Goal: Check status

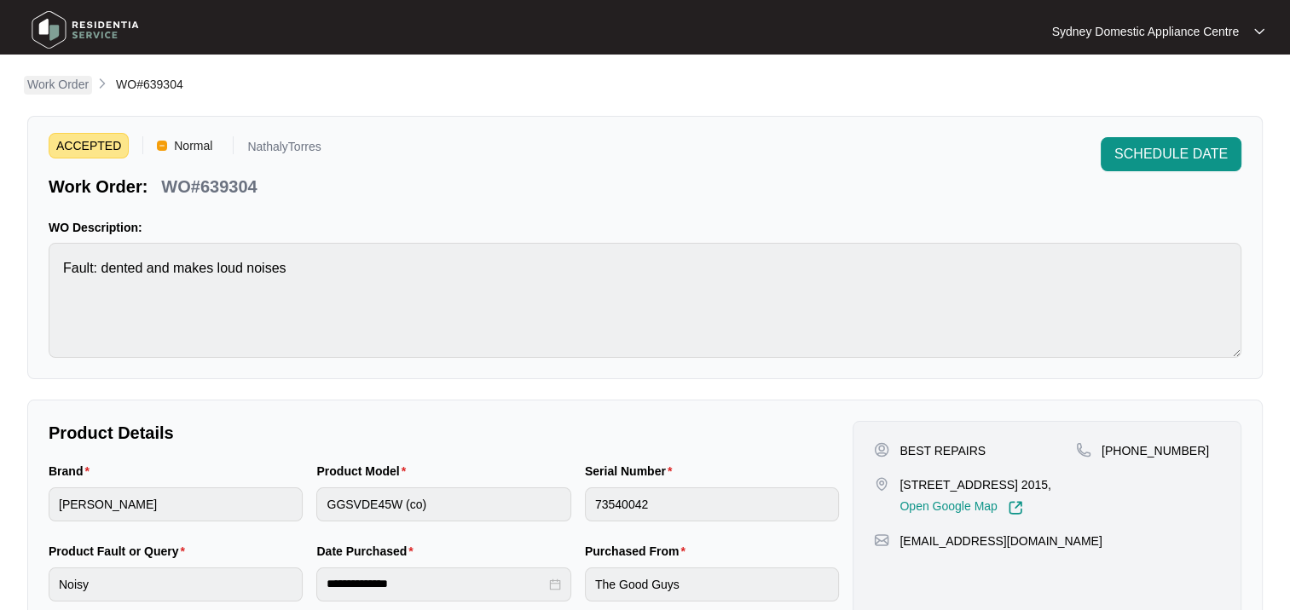
click at [80, 85] on p "Work Order" at bounding box center [57, 84] width 61 height 17
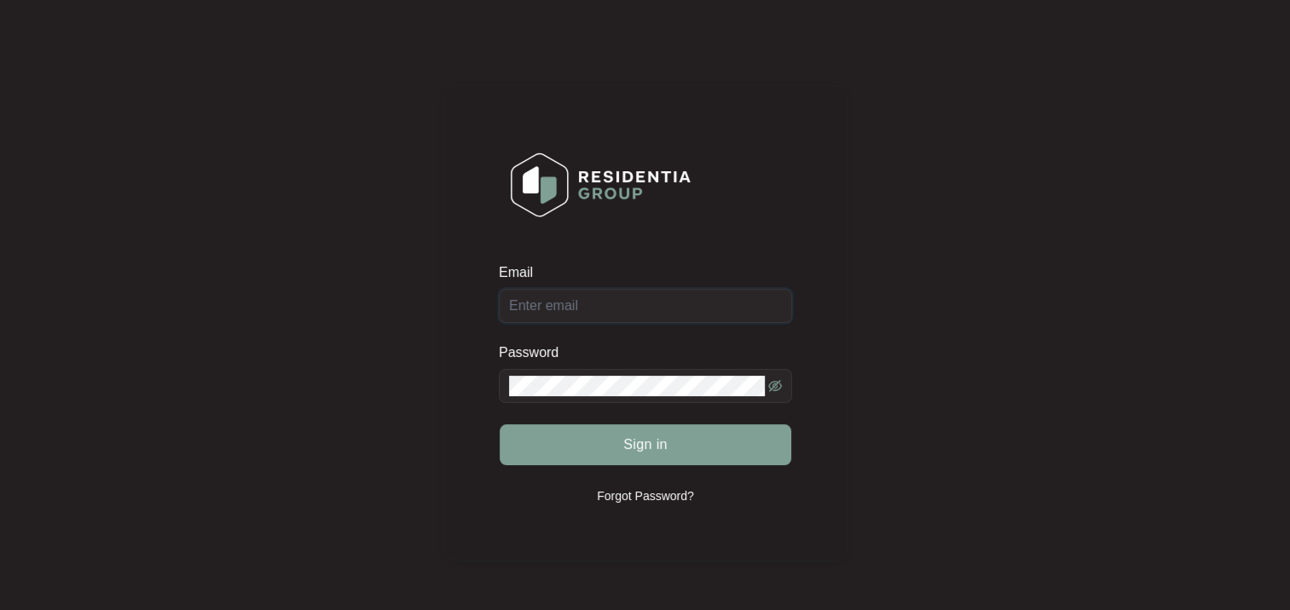
type input "[PERSON_NAME][EMAIL_ADDRESS][DOMAIN_NAME][PERSON_NAME]"
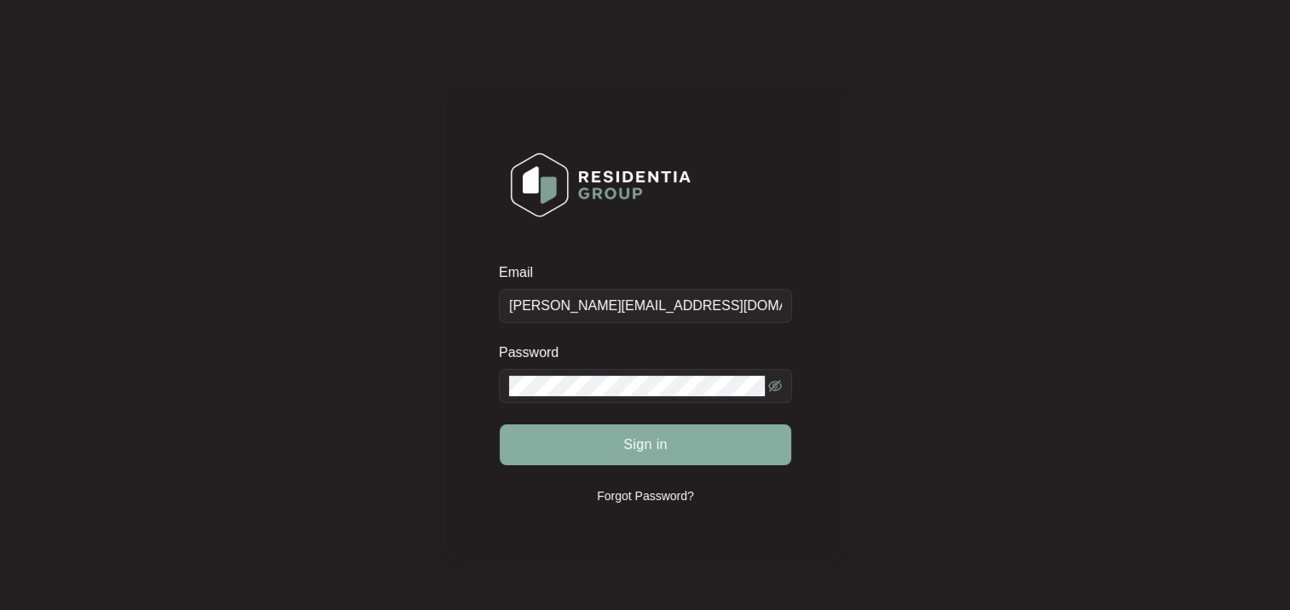
click at [615, 439] on button "Sign in" at bounding box center [646, 445] width 292 height 41
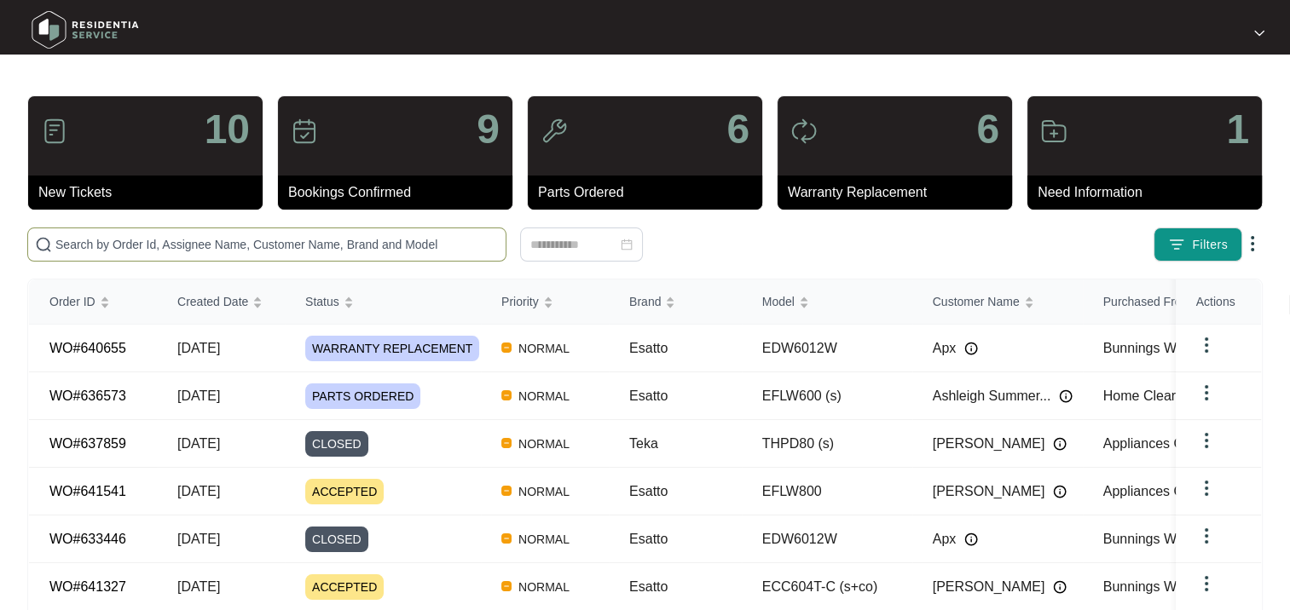
click at [181, 237] on input "text" at bounding box center [276, 244] width 443 height 19
paste input "639304"
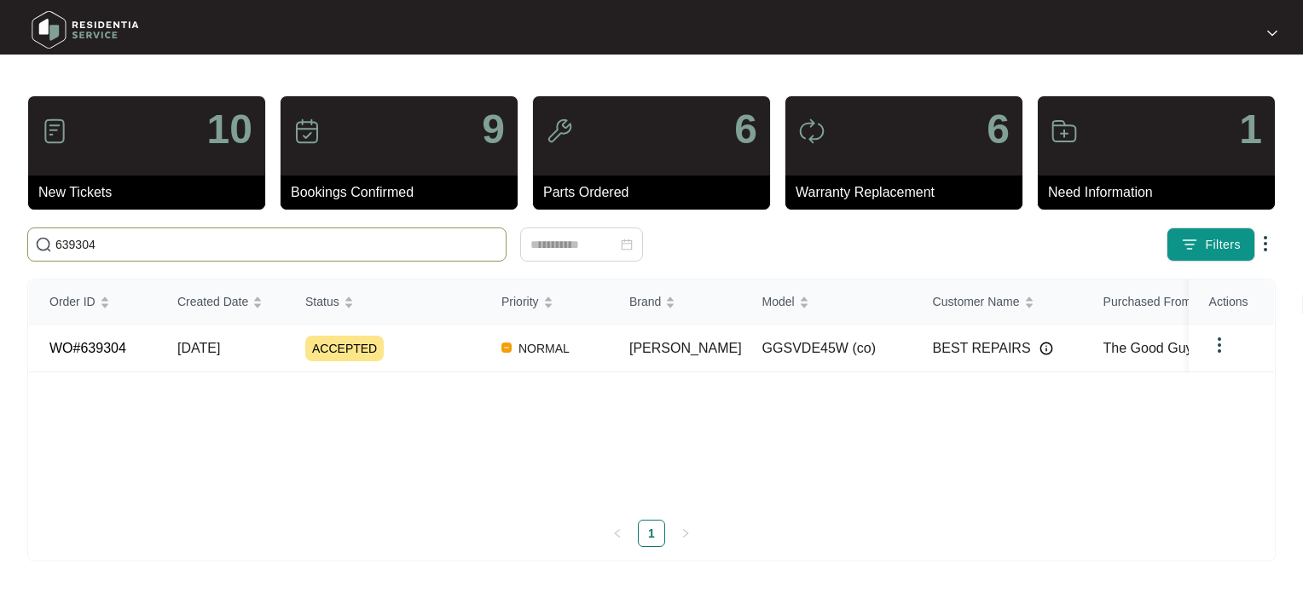
type input "639304"
click at [309, 356] on span "ACCEPTED" at bounding box center [344, 349] width 78 height 26
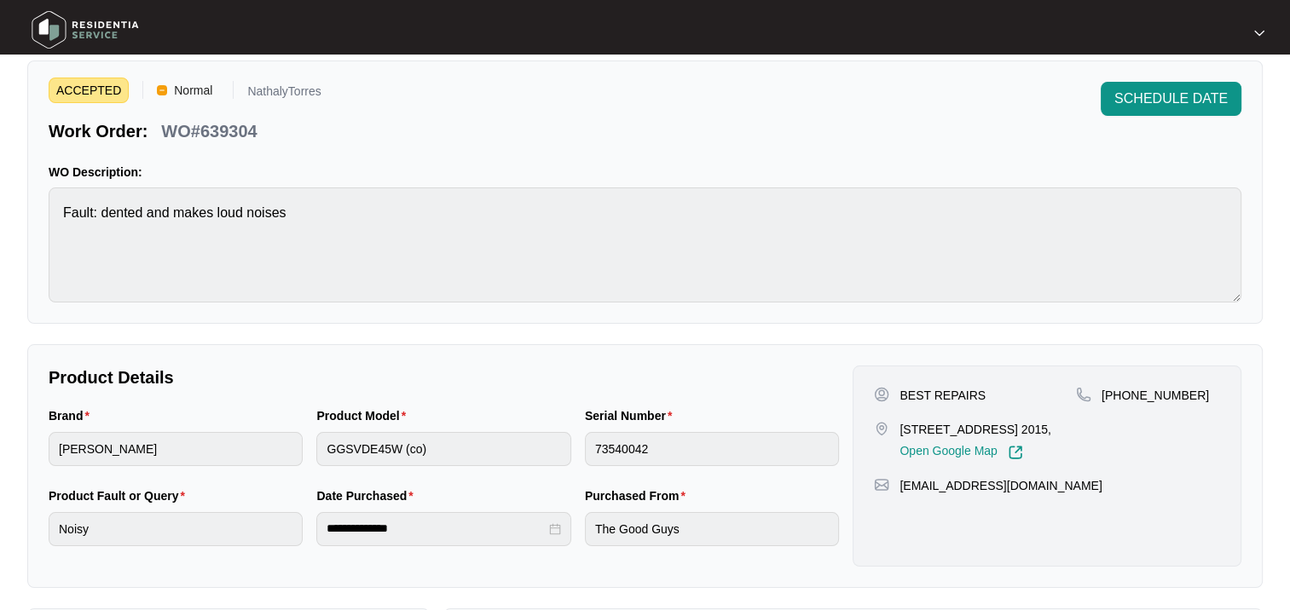
scroll to position [85, 0]
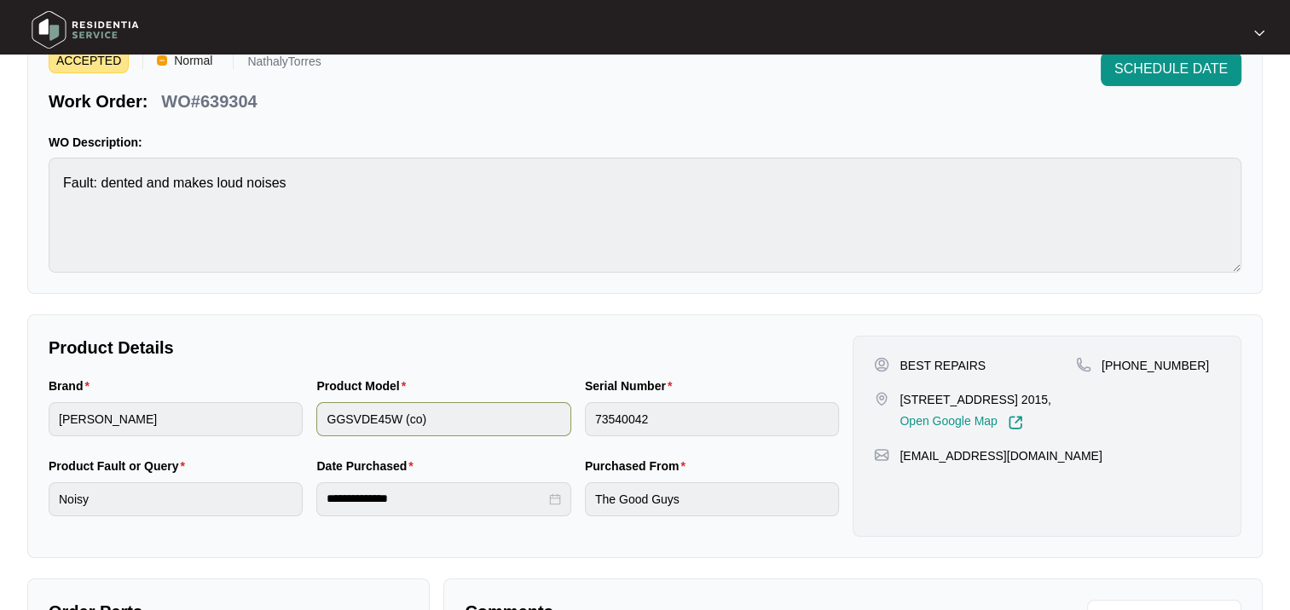
click at [566, 423] on div "Brand [PERSON_NAME] Product Model GGSVDE45W (co) Serial Number 73540042" at bounding box center [444, 417] width 804 height 80
click at [522, 422] on div "Brand [PERSON_NAME] Product Model GGSVDE45W (co) Serial Number 73540042" at bounding box center [444, 417] width 804 height 80
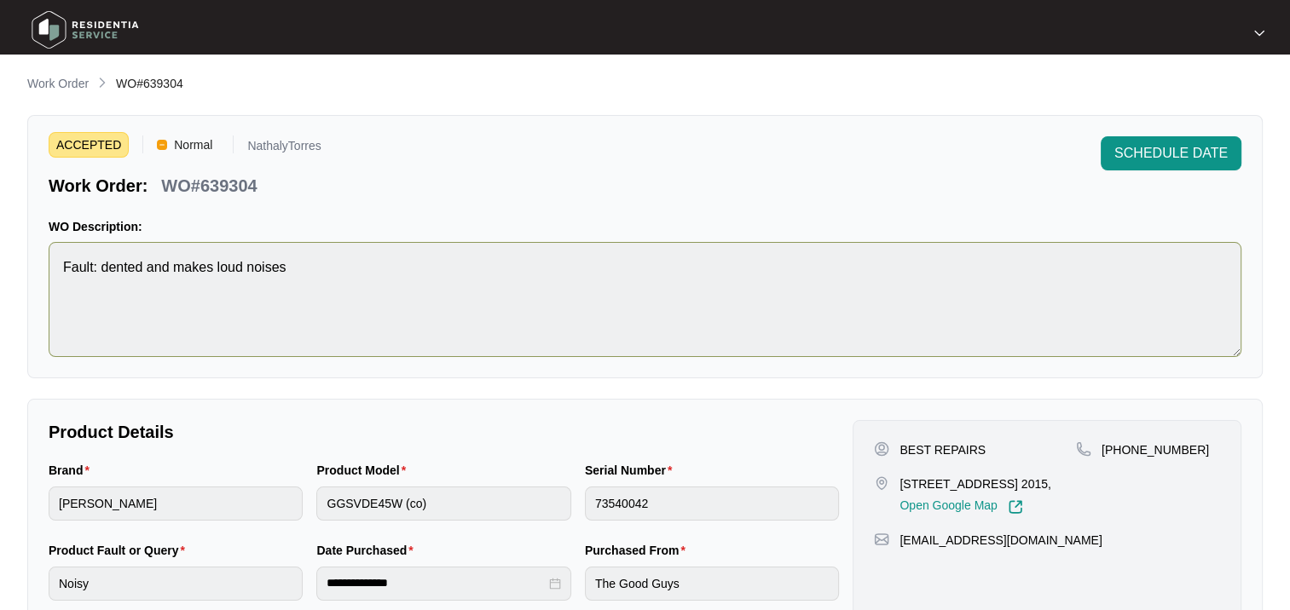
scroll to position [0, 0]
